Goal: Navigation & Orientation: Find specific page/section

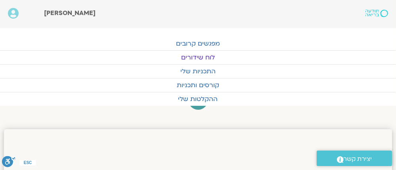
click at [263, 14] on div "[PERSON_NAME]" at bounding box center [178, 13] width 269 height 11
click at [196, 54] on link "לוח שידורים" at bounding box center [198, 57] width 396 height 13
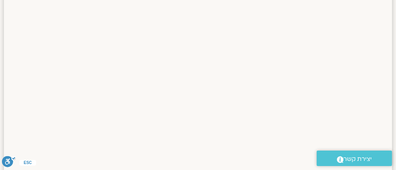
scroll to position [602, 0]
